Goal: Task Accomplishment & Management: Manage account settings

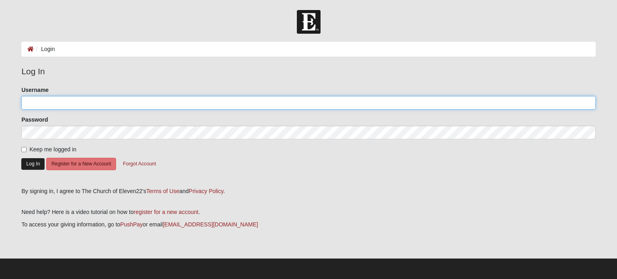
type input "adriancark"
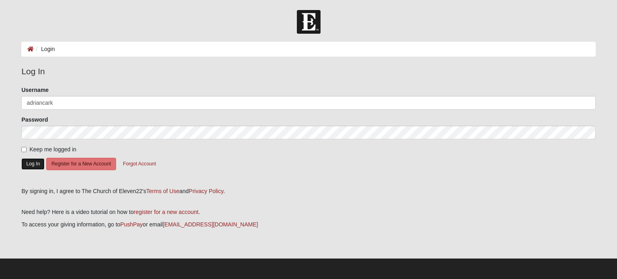
click at [30, 164] on button "Log In" at bounding box center [32, 164] width 23 height 12
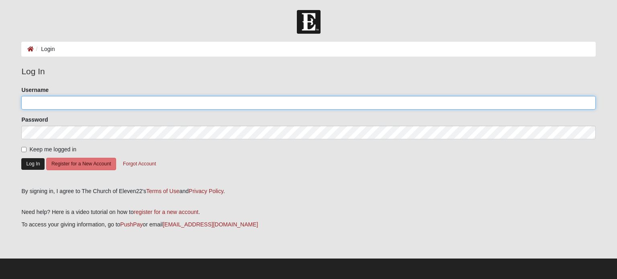
type input "adriancark"
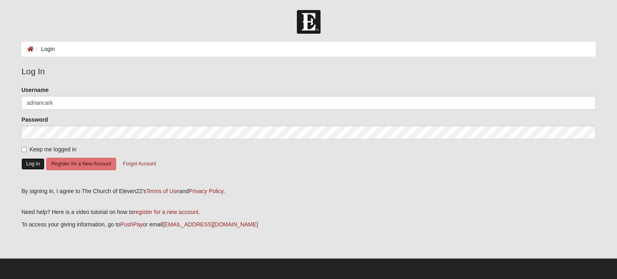
click at [31, 161] on button "Log In" at bounding box center [32, 164] width 23 height 12
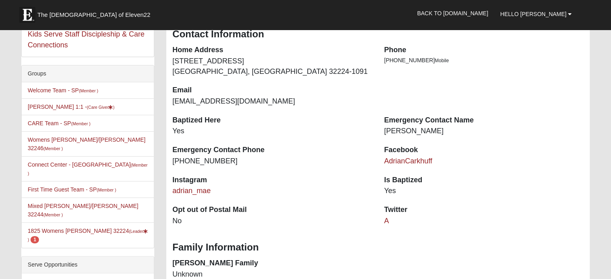
scroll to position [157, 0]
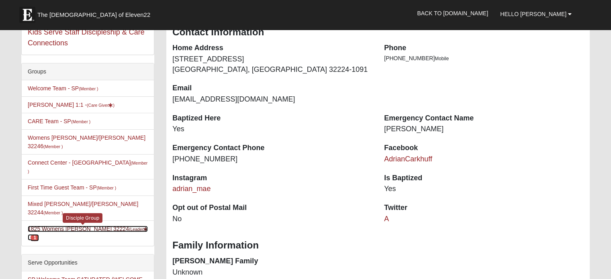
click at [77, 226] on link "1825 Womens [PERSON_NAME] 32224 (Leader ) 1" at bounding box center [88, 233] width 120 height 15
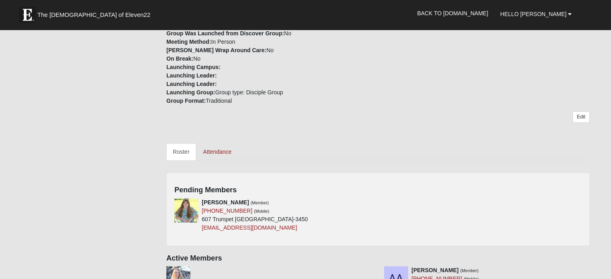
scroll to position [269, 0]
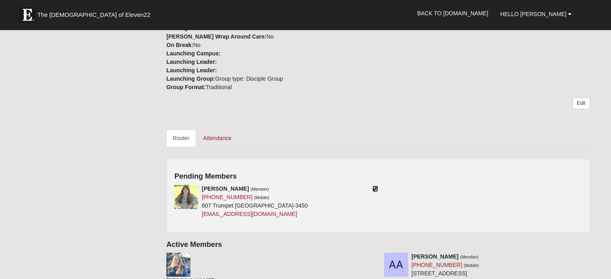
click at [372, 186] on icon at bounding box center [375, 189] width 6 height 6
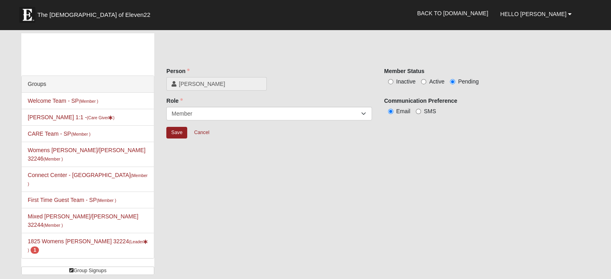
click at [428, 81] on label "Active" at bounding box center [432, 81] width 23 height 8
click at [426, 81] on input "Active" at bounding box center [423, 81] width 5 height 5
radio input "true"
click at [176, 136] on input "Save" at bounding box center [176, 133] width 21 height 12
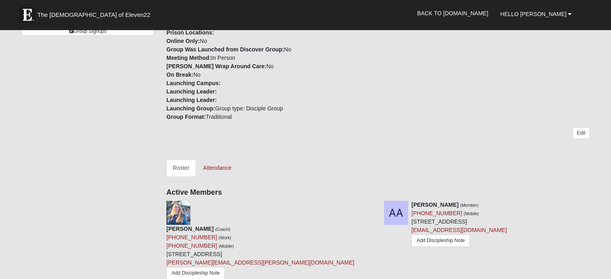
scroll to position [212, 0]
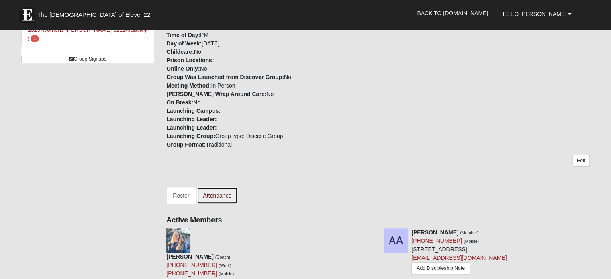
click at [226, 187] on link "Attendance" at bounding box center [217, 195] width 41 height 17
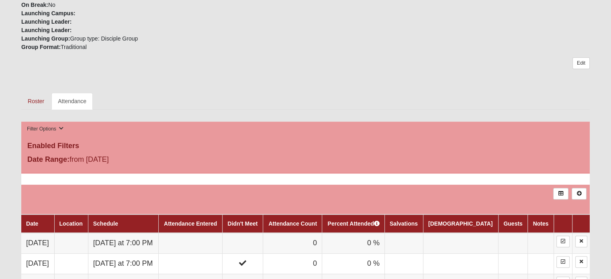
scroll to position [366, 0]
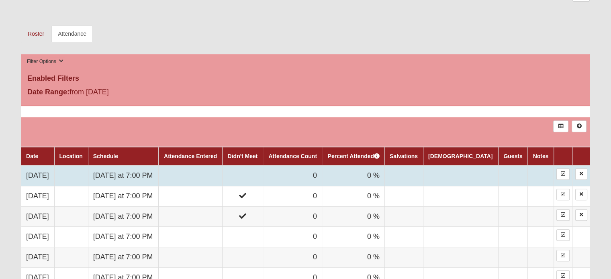
click at [44, 172] on td "[DATE]" at bounding box center [37, 175] width 33 height 20
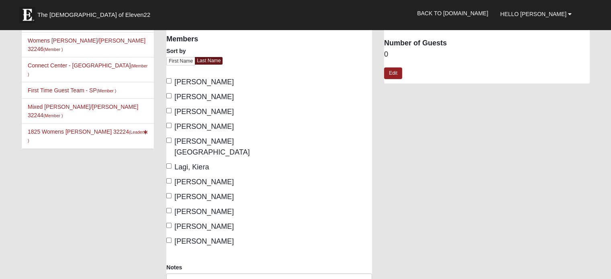
scroll to position [51, 0]
click at [169, 110] on input "Batrous, Ella" at bounding box center [168, 110] width 5 height 5
checkbox input "true"
click at [169, 124] on input "Carkhuff, Adrian" at bounding box center [168, 124] width 5 height 5
checkbox input "true"
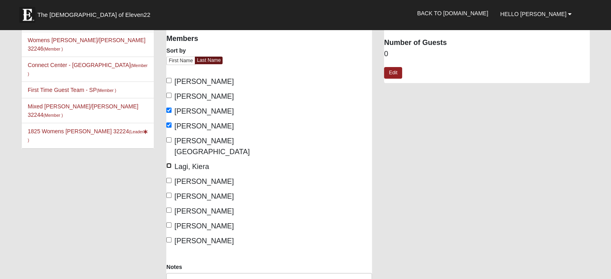
click at [170, 163] on input "Lagi, Kiera" at bounding box center [168, 165] width 5 height 5
checkbox input "true"
click at [166, 193] on input "Simmons, MacKenzie" at bounding box center [168, 195] width 5 height 5
checkbox input "true"
click at [167, 208] on input "Swank, Haley" at bounding box center [168, 210] width 5 height 5
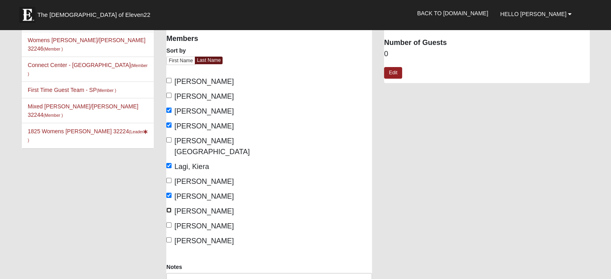
checkbox input "true"
click at [168, 237] on input "Whittington, Nessa" at bounding box center [168, 239] width 5 height 5
checkbox input "true"
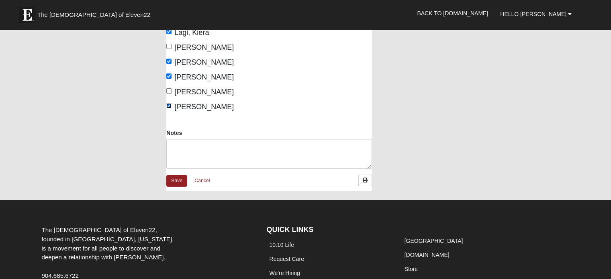
scroll to position [186, 0]
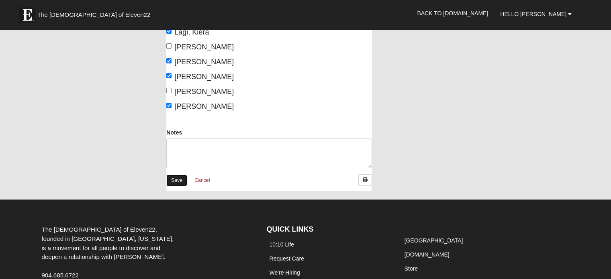
click at [177, 175] on link "Save" at bounding box center [176, 181] width 21 height 12
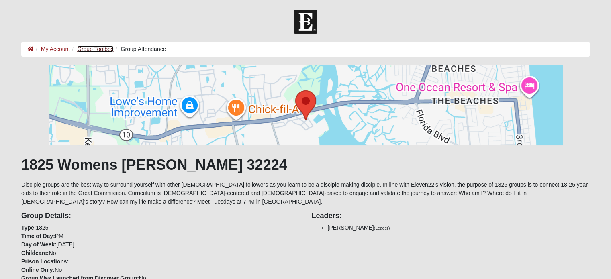
click at [94, 48] on link "Group Toolbox" at bounding box center [95, 49] width 37 height 6
